Goal: Information Seeking & Learning: Learn about a topic

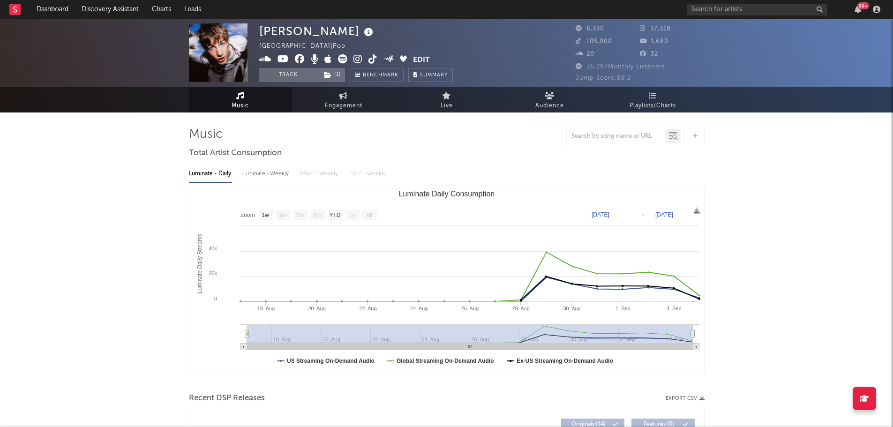
select select "1w"
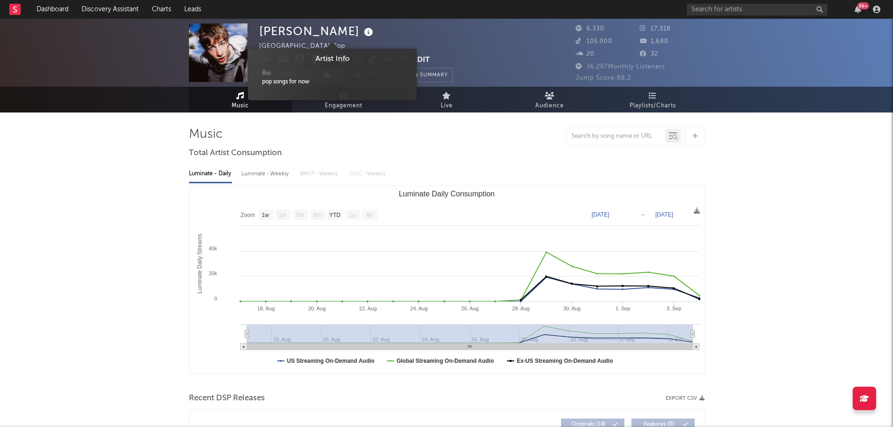
click at [362, 32] on icon at bounding box center [369, 32] width 14 height 13
click at [362, 31] on icon at bounding box center [369, 32] width 14 height 13
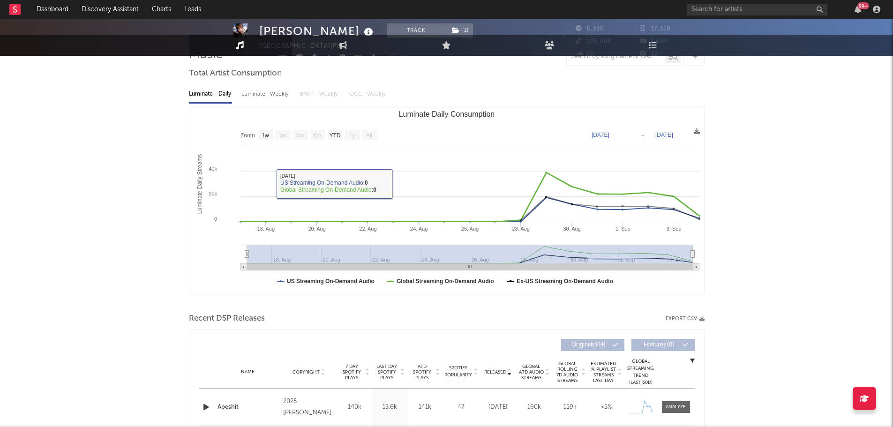
scroll to position [235, 0]
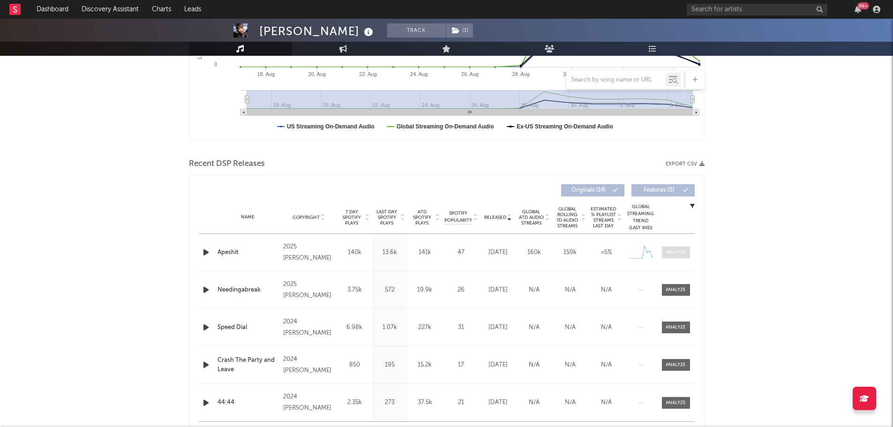
click at [665, 254] on span at bounding box center [676, 253] width 28 height 12
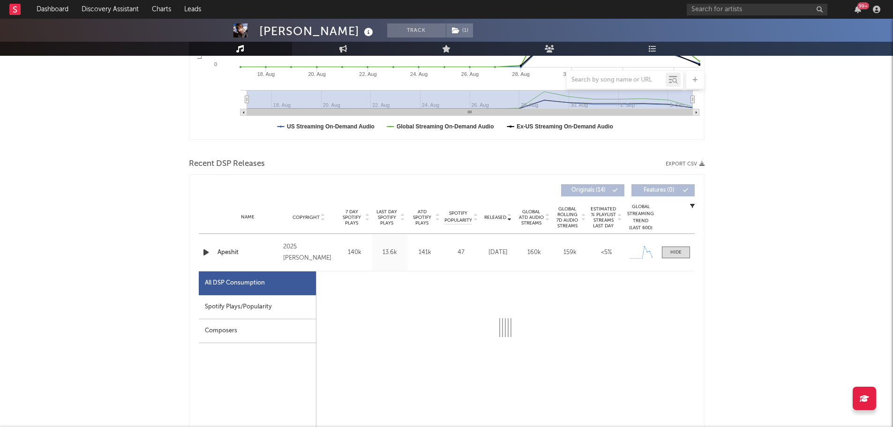
click at [232, 305] on div "Spotify Plays/Popularity" at bounding box center [257, 307] width 117 height 24
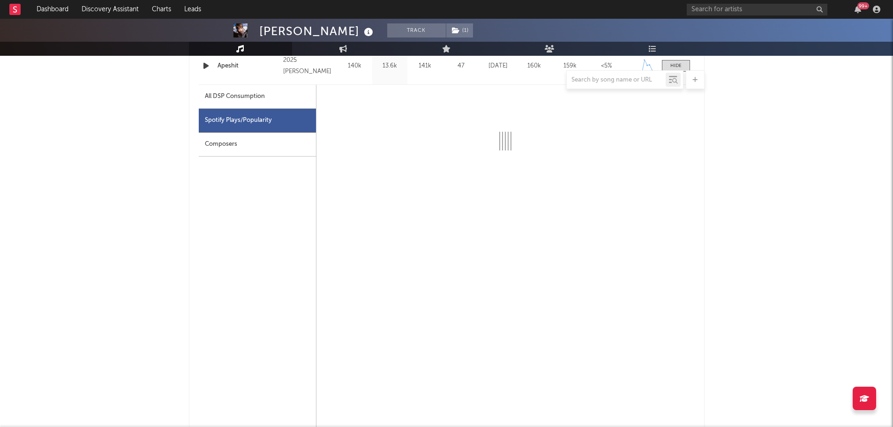
scroll to position [422, 0]
select select "1w"
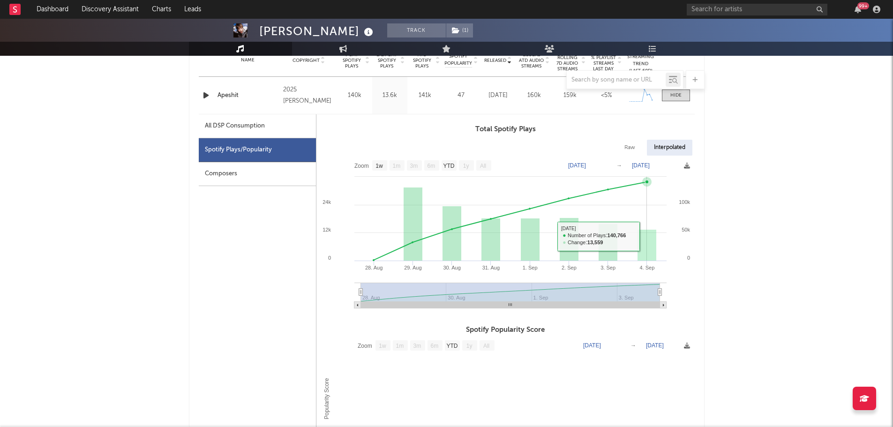
scroll to position [375, 0]
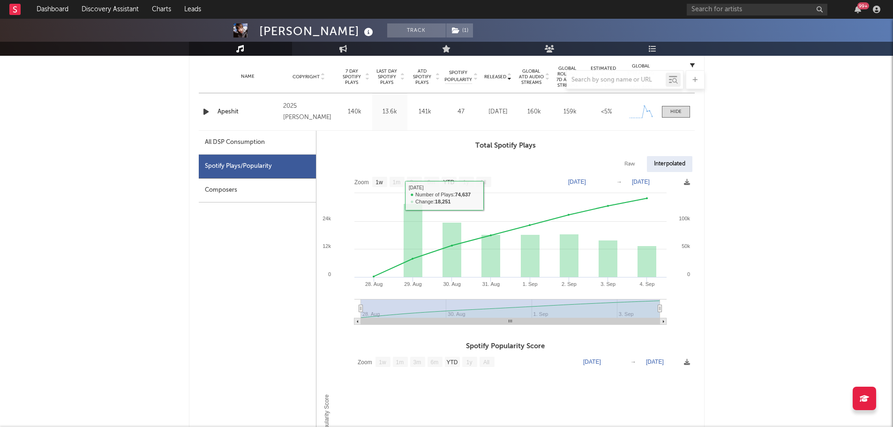
click at [252, 143] on div "All DSP Consumption" at bounding box center [235, 142] width 60 height 11
select select "1w"
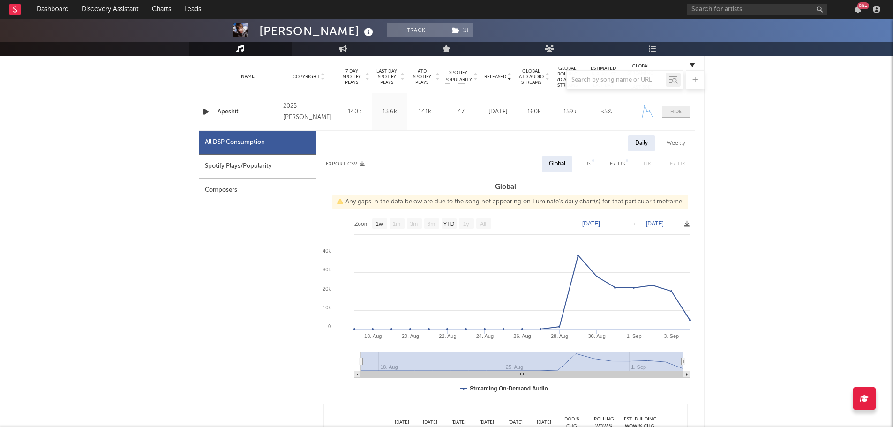
click at [679, 114] on div at bounding box center [676, 111] width 11 height 7
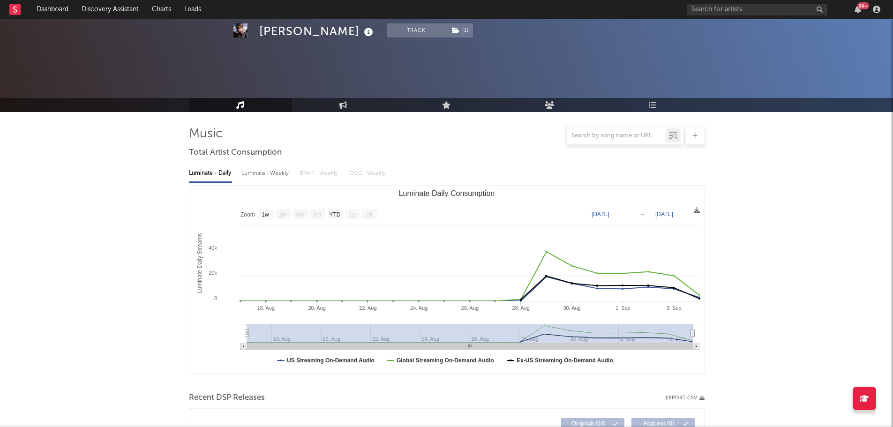
scroll to position [0, 0]
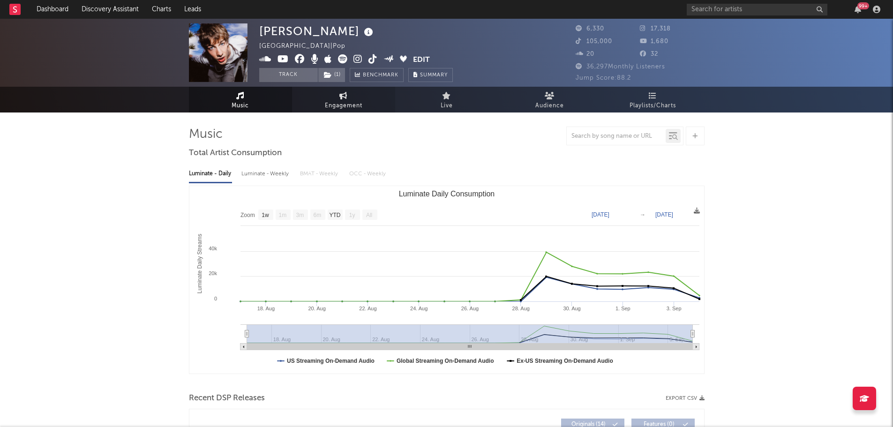
click at [351, 99] on link "Engagement" at bounding box center [343, 100] width 103 height 26
select select "1w"
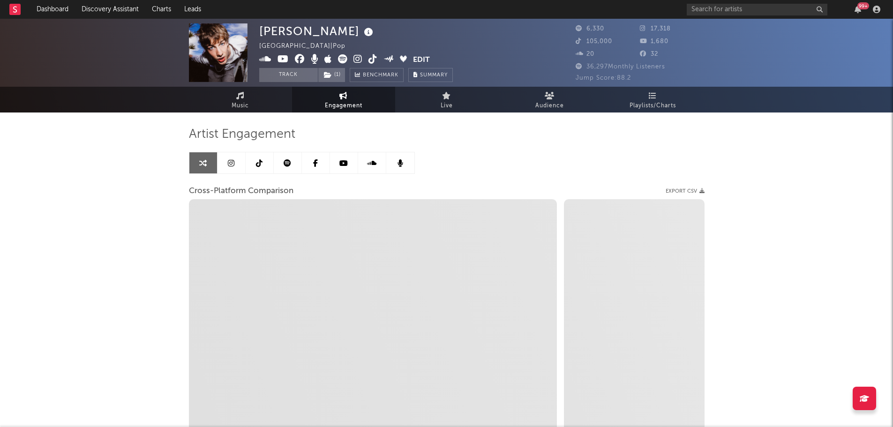
select select "1m"
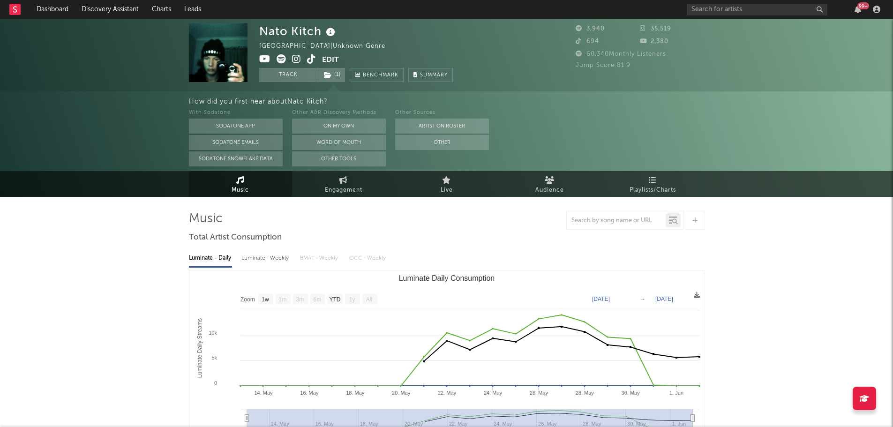
select select "1w"
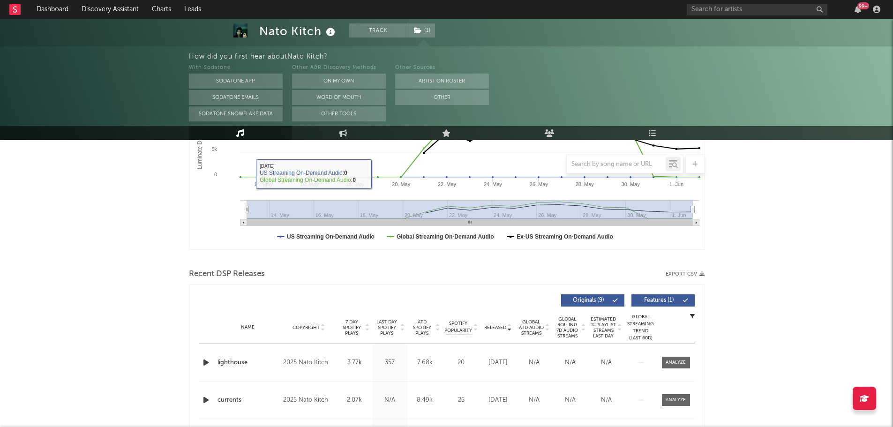
scroll to position [328, 0]
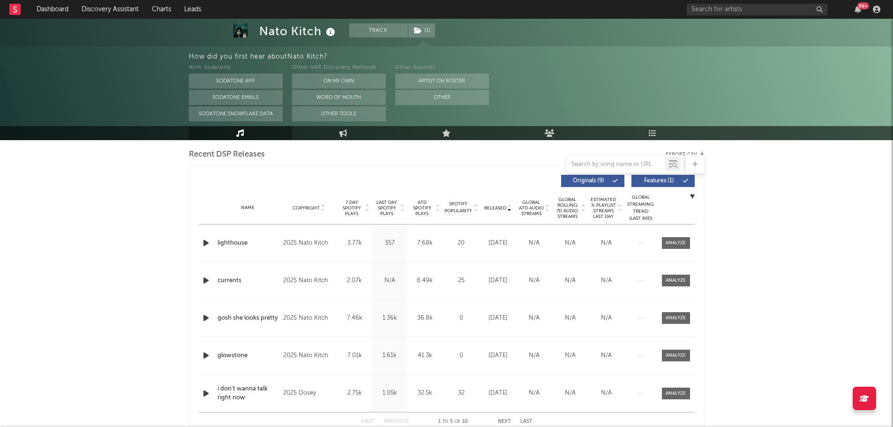
click at [392, 209] on span "Last Day Spotify Plays" at bounding box center [387, 208] width 25 height 17
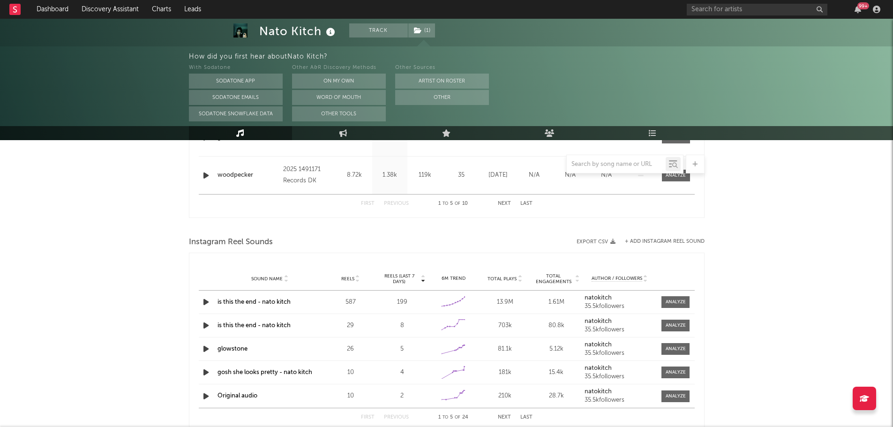
scroll to position [563, 0]
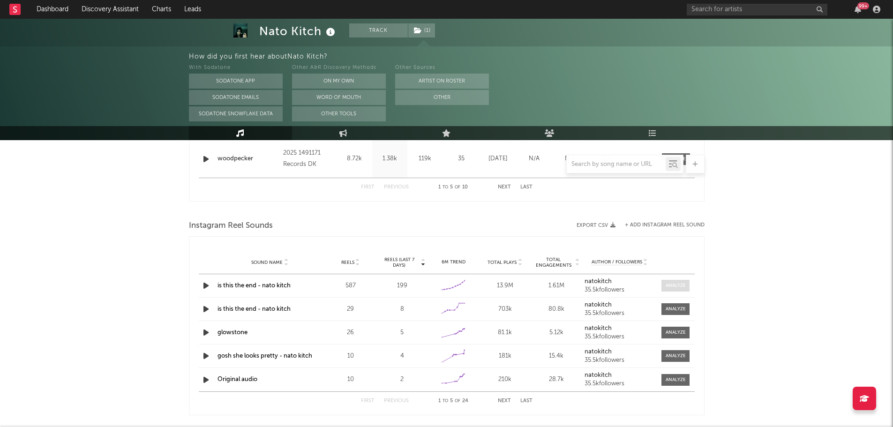
click at [677, 283] on div at bounding box center [676, 285] width 20 height 7
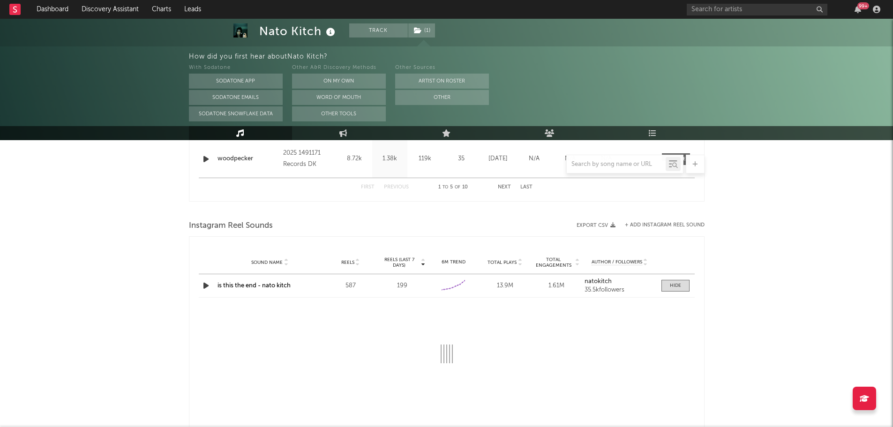
select select "1w"
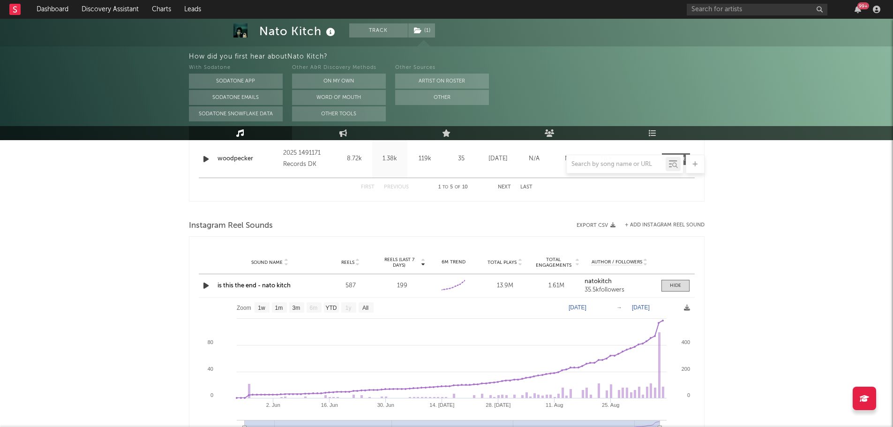
scroll to position [610, 0]
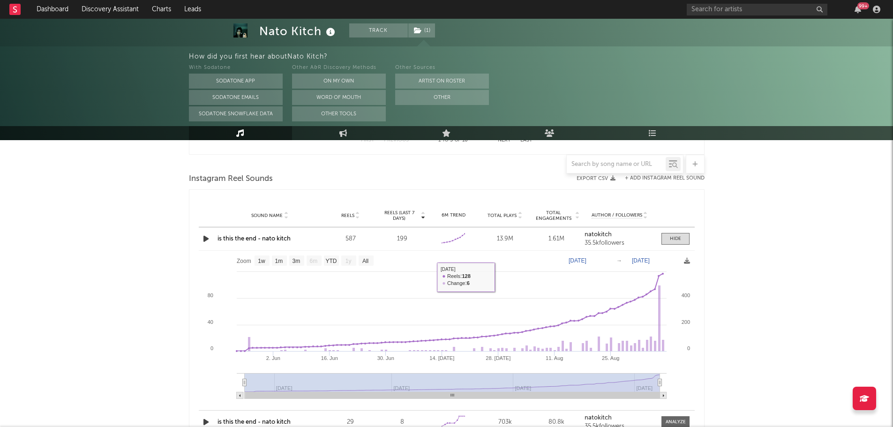
click at [261, 239] on link "is this the end - nato kitch" at bounding box center [254, 239] width 73 height 6
click at [349, 134] on link "Engagement" at bounding box center [343, 133] width 103 height 14
select select "1w"
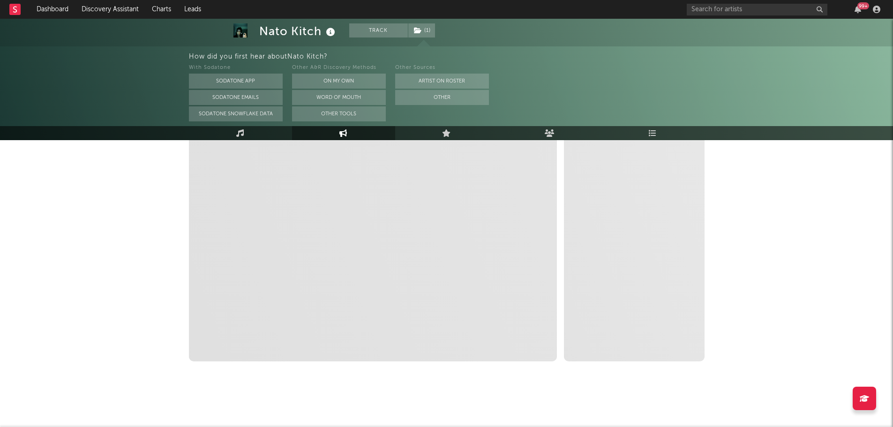
scroll to position [121, 0]
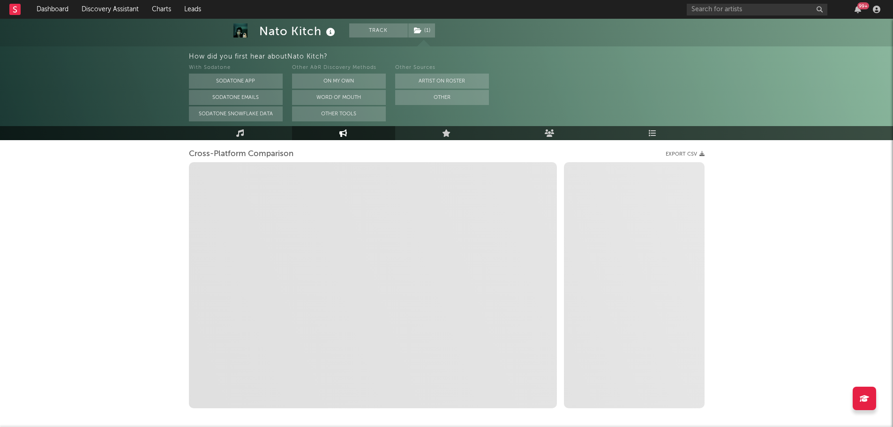
select select "1m"
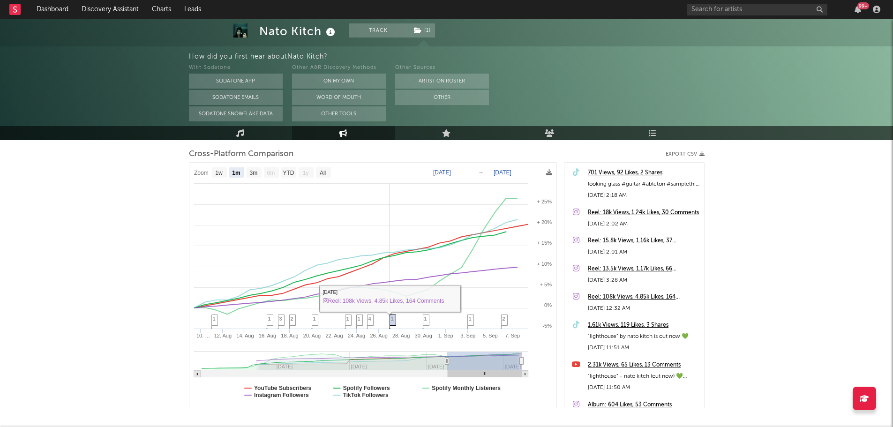
click at [392, 320] on span "1" at bounding box center [392, 319] width 3 height 6
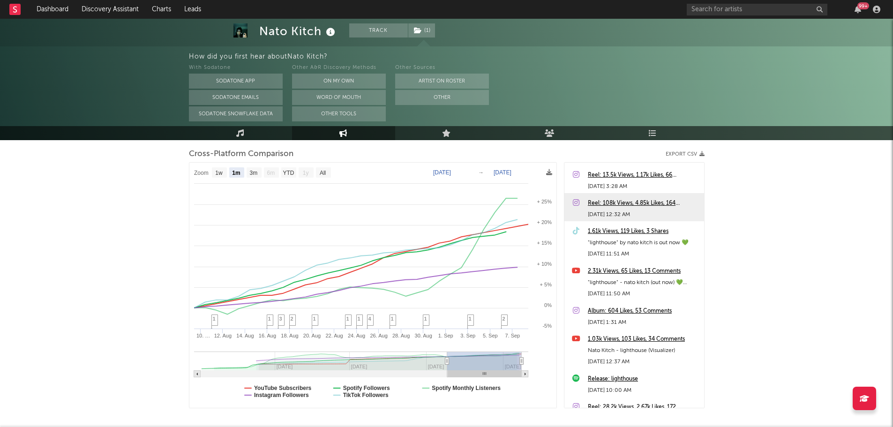
scroll to position [77, 0]
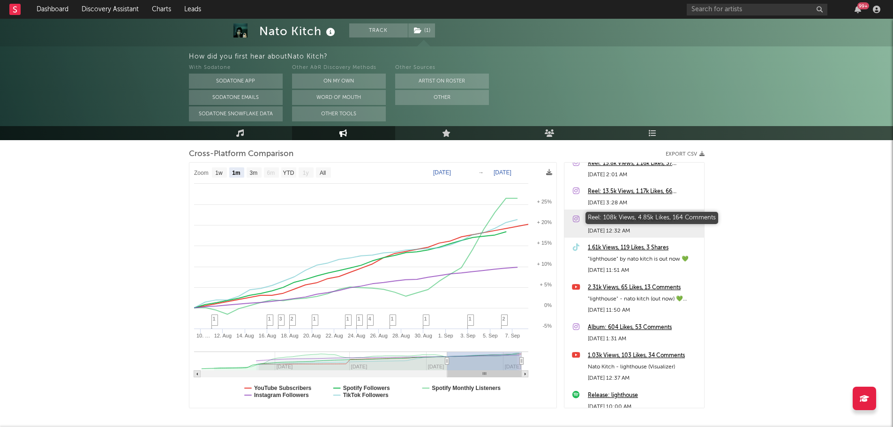
click at [625, 223] on div "Reel: 108k Views, 4.85k Likes, 164 Comments" at bounding box center [644, 219] width 112 height 11
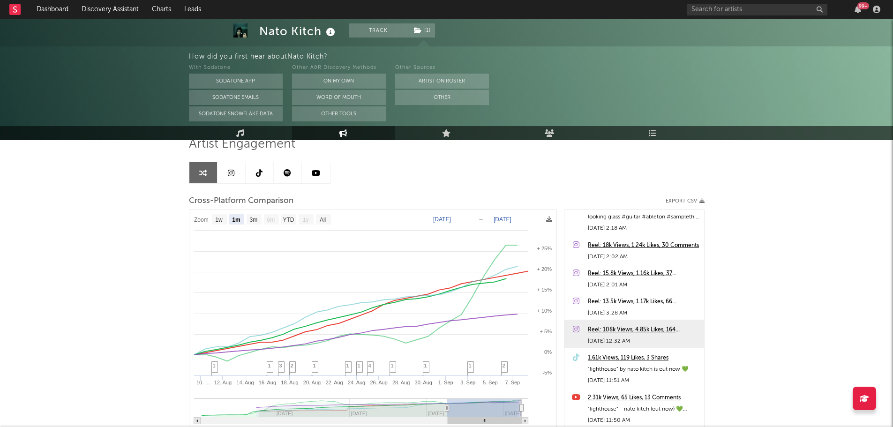
scroll to position [0, 0]
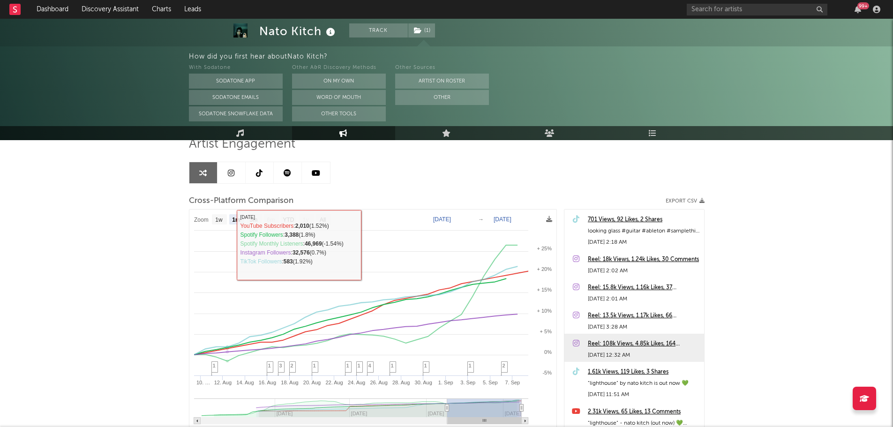
click at [108, 201] on div "Nato Kitch Track ( 1 ) Australia | Unknown Genre Edit Track ( 1 ) Benchmark Sum…" at bounding box center [446, 232] width 893 height 577
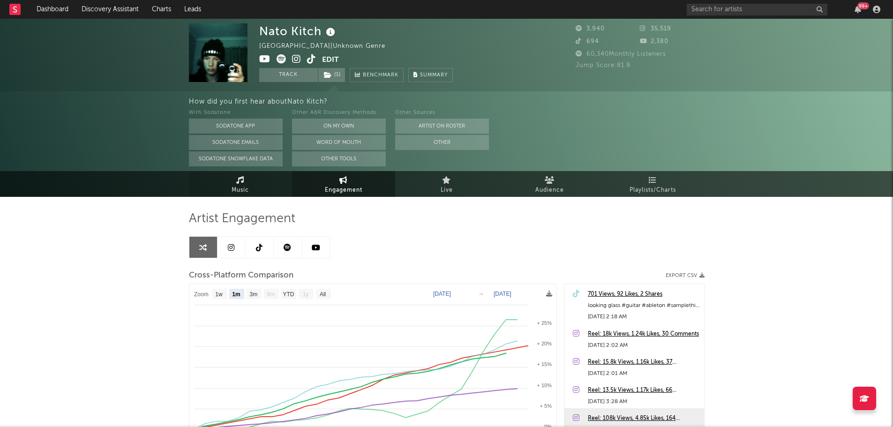
click at [282, 186] on link "Music" at bounding box center [240, 184] width 103 height 26
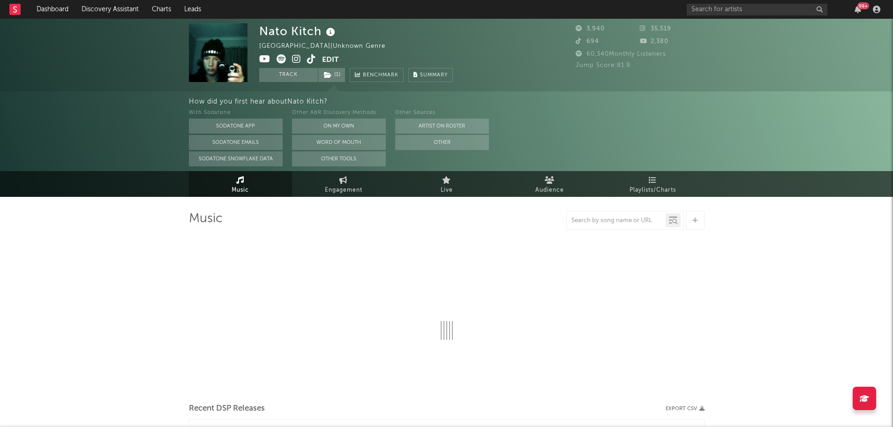
select select "1w"
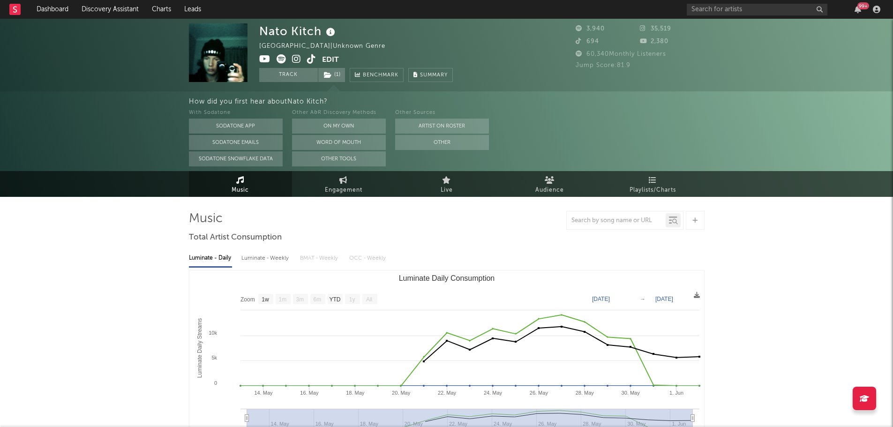
click at [329, 31] on icon at bounding box center [331, 32] width 14 height 13
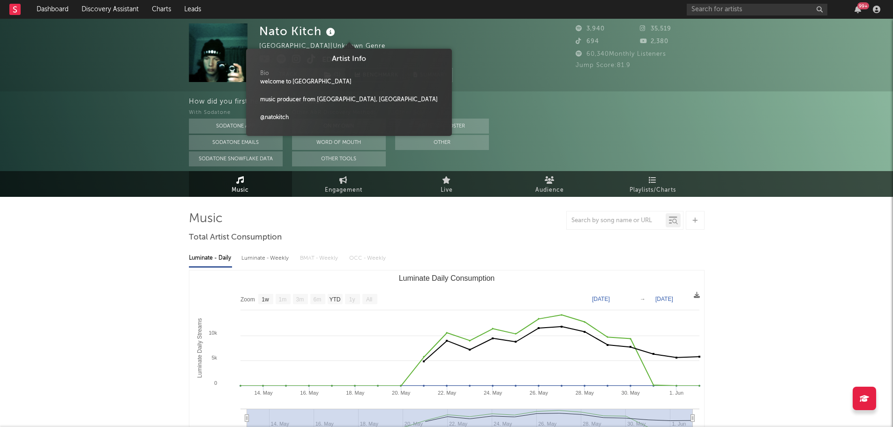
click at [329, 31] on icon at bounding box center [331, 32] width 14 height 13
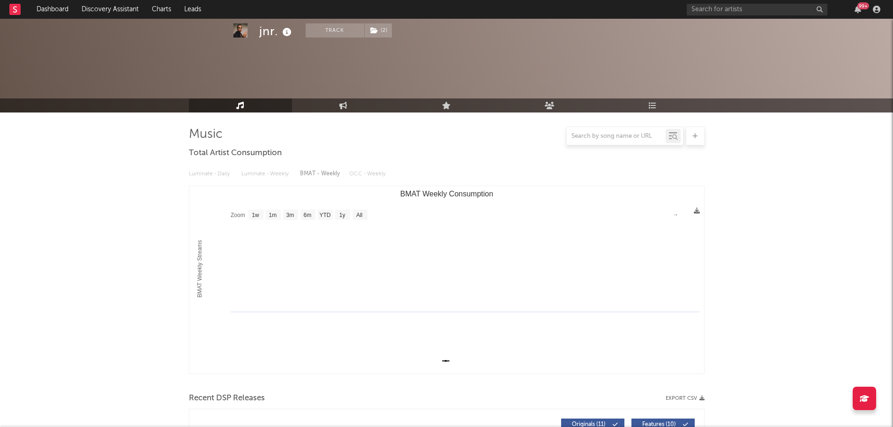
select select "1w"
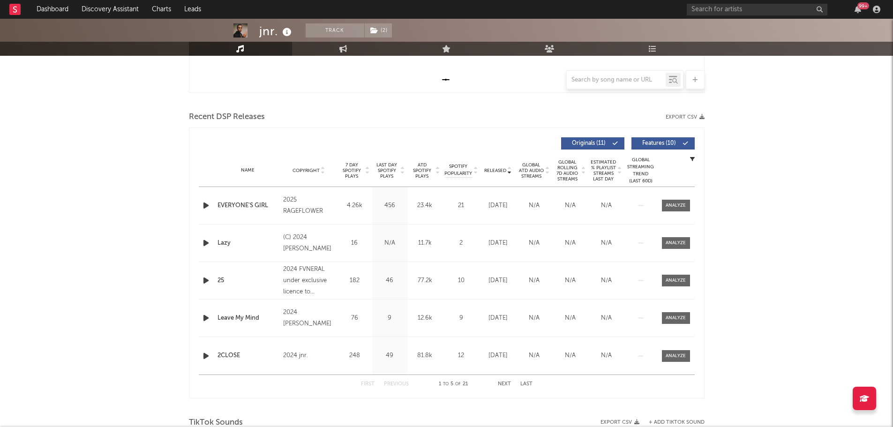
click at [395, 171] on span "Last Day Spotify Plays" at bounding box center [387, 170] width 25 height 17
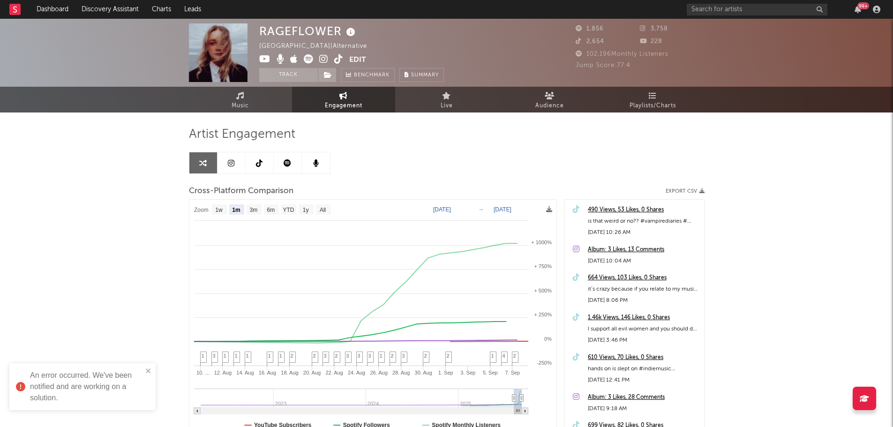
select select "1m"
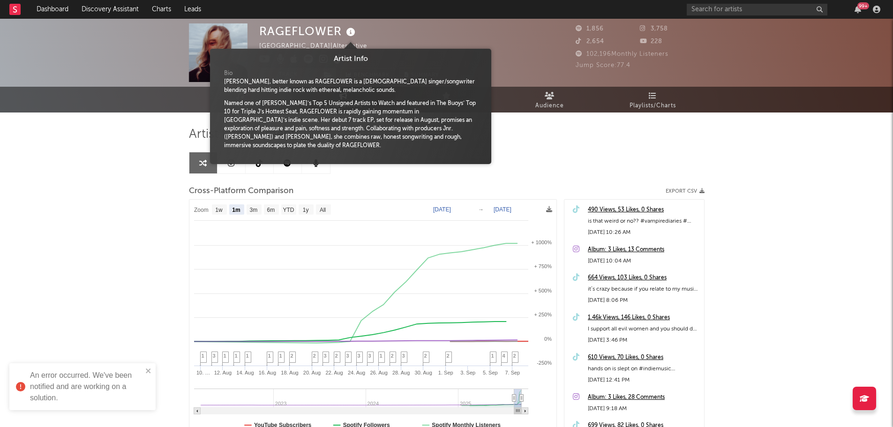
click at [346, 33] on icon at bounding box center [351, 32] width 14 height 13
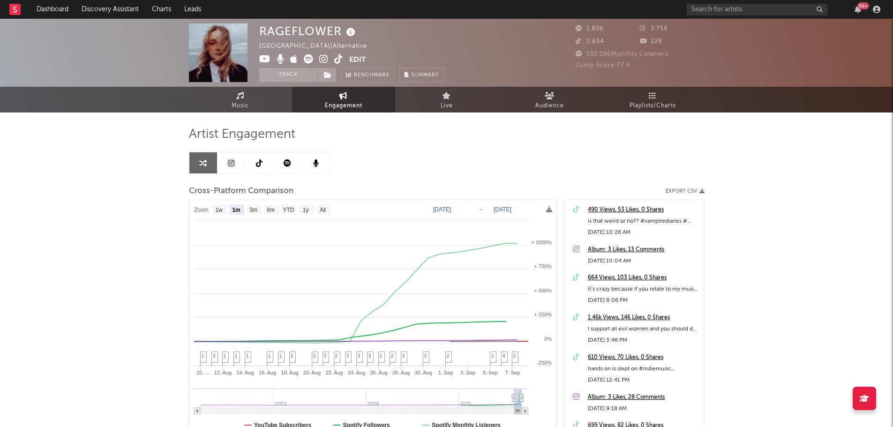
click at [346, 33] on icon at bounding box center [351, 32] width 14 height 13
click at [347, 33] on icon at bounding box center [351, 32] width 14 height 13
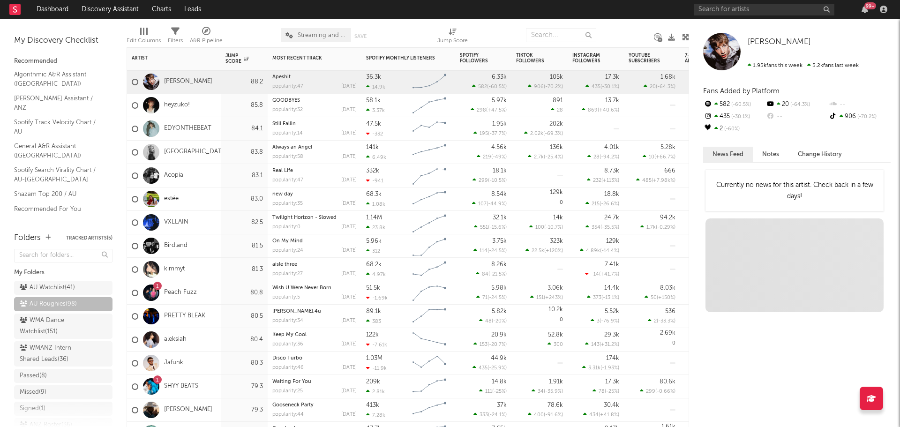
click at [224, 134] on div "84.1" at bounding box center [244, 128] width 47 height 23
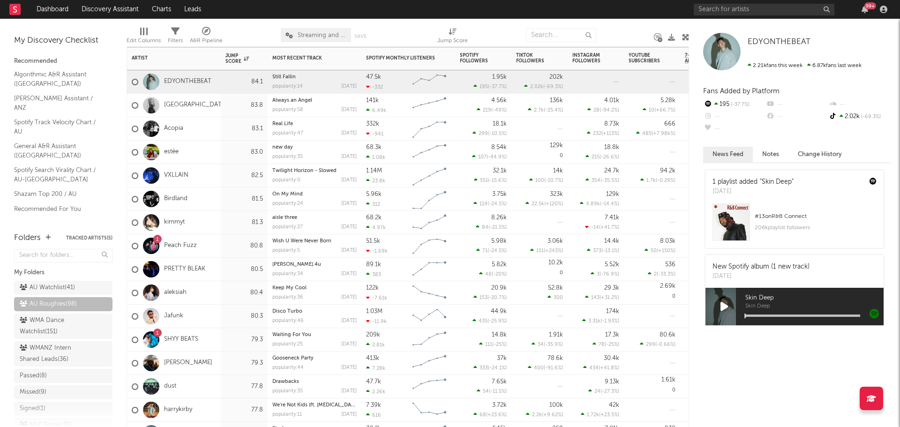
click at [217, 199] on div "Birdland" at bounding box center [174, 199] width 94 height 23
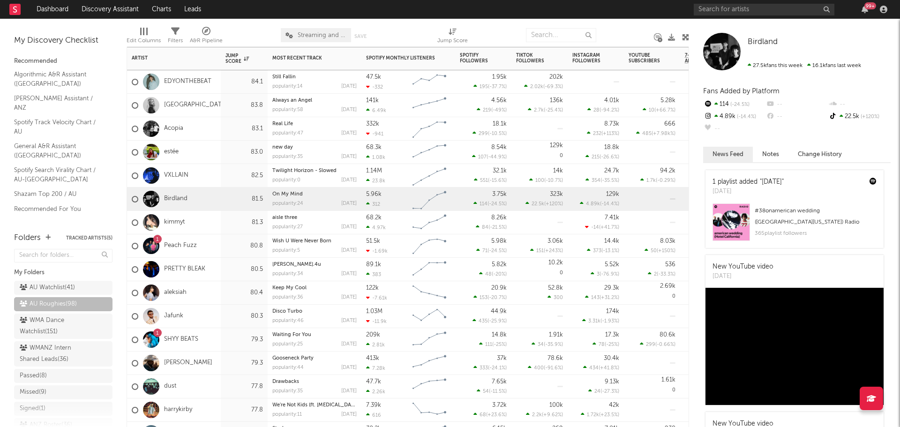
click at [214, 248] on div "1 Peach Fuzz" at bounding box center [174, 246] width 94 height 23
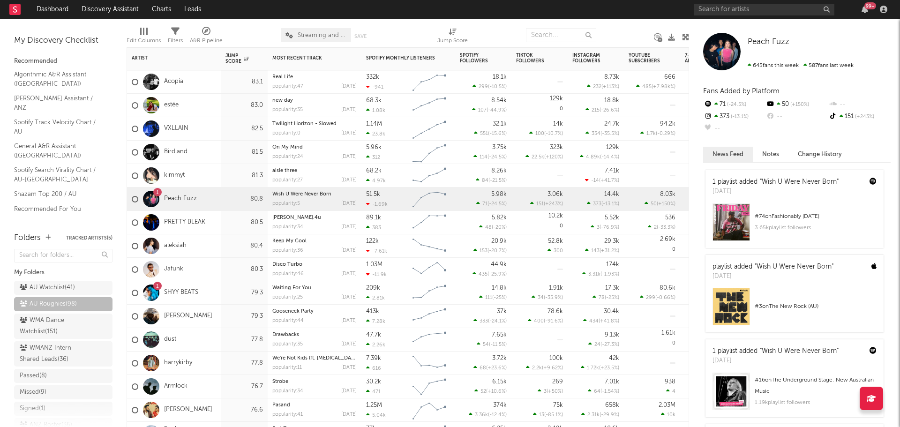
click at [219, 291] on div "1 SHYY BEATS" at bounding box center [174, 292] width 94 height 23
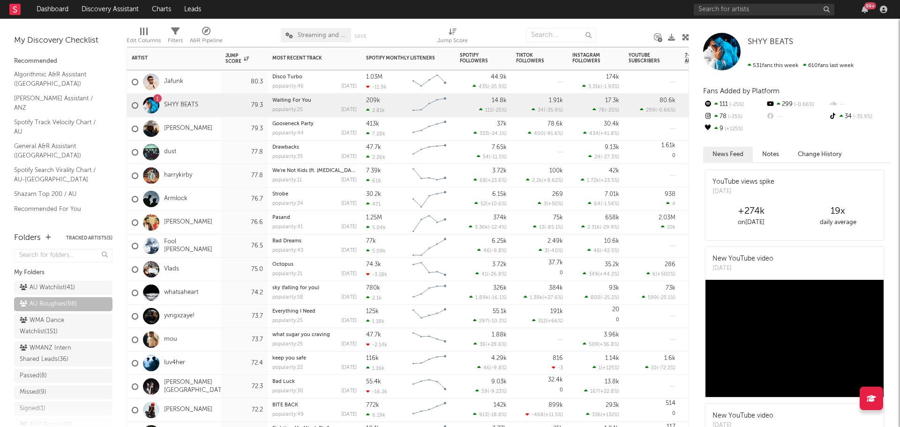
click at [209, 250] on div "Fool [PERSON_NAME]" at bounding box center [174, 246] width 94 height 23
